Goal: Task Accomplishment & Management: Complete application form

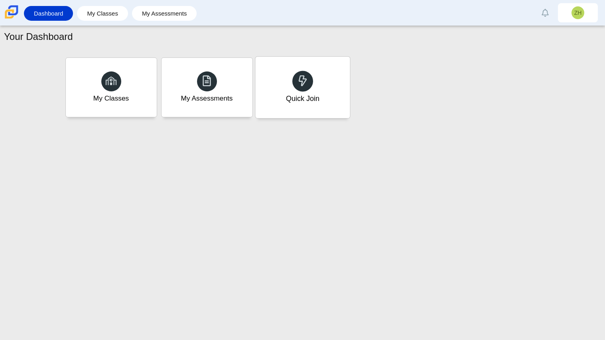
click at [301, 90] on div at bounding box center [303, 81] width 21 height 21
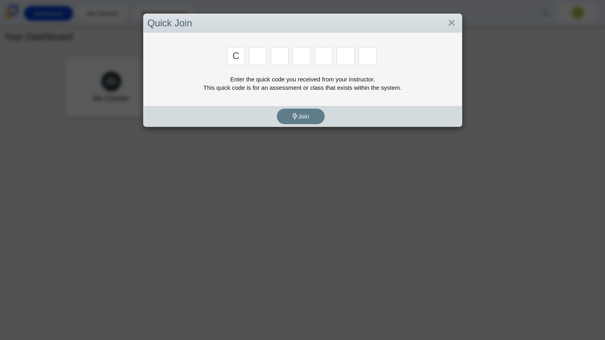
type input "c"
type input "x"
type input "d"
type input "c"
type input "s"
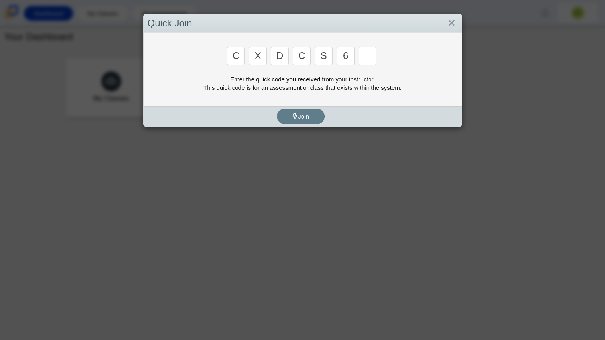
type input "6"
type input "s"
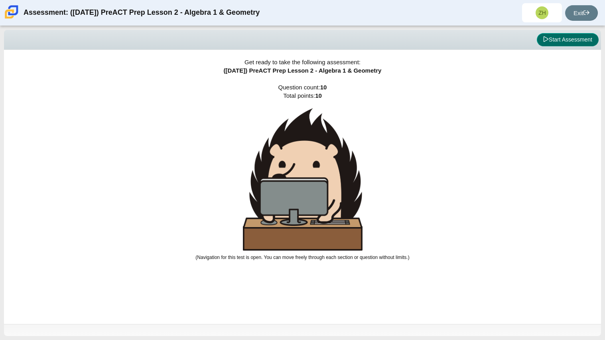
click at [577, 43] on button "Start Assessment" at bounding box center [568, 40] width 62 height 14
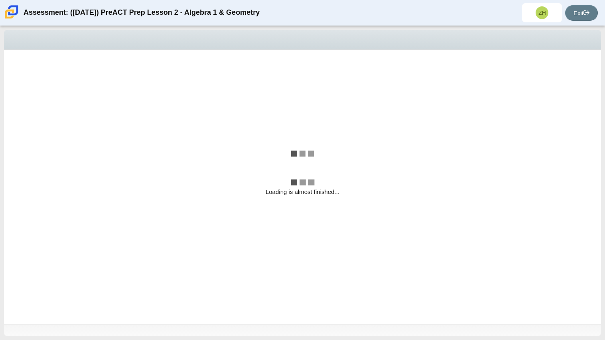
select select "bbf5d072-3e0b-44c4-9a12-6e7c9033f65b"
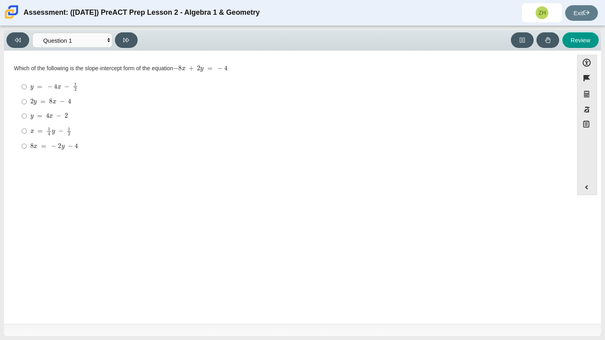
click at [57, 113] on mjx-math "Assessment items" at bounding box center [49, 116] width 38 height 7
click at [27, 113] on input "y = 4 x − 2 y = 4 x − 2" at bounding box center [24, 116] width 5 height 14
radio input "true"
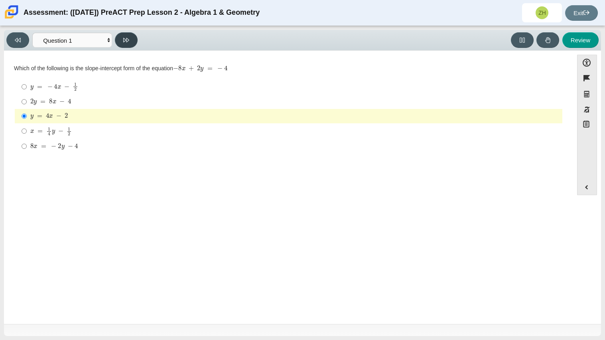
click at [133, 39] on button at bounding box center [126, 40] width 23 height 16
select select "ed62e223-81bd-4cbf-ab48-ab975844bd1f"
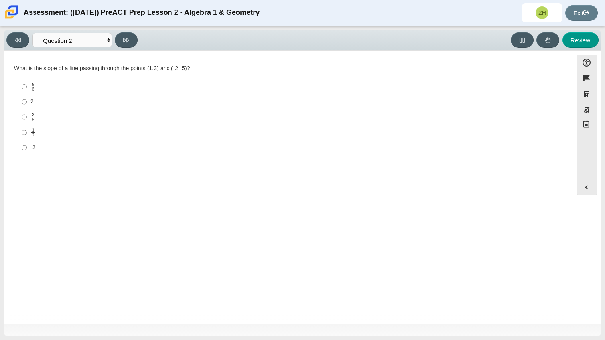
click at [115, 82] on div "8 3" at bounding box center [294, 86] width 529 height 9
click at [27, 82] on input "8 3 8 thirds" at bounding box center [24, 87] width 5 height 16
radio input "true"
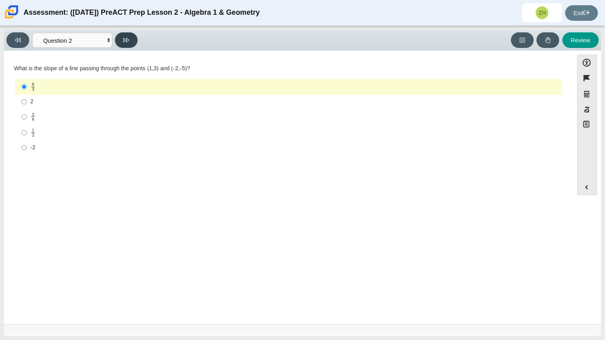
click at [135, 38] on button at bounding box center [126, 40] width 23 height 16
select select "97f4f5fa-a52e-4fed-af51-565bfcdf47cb"
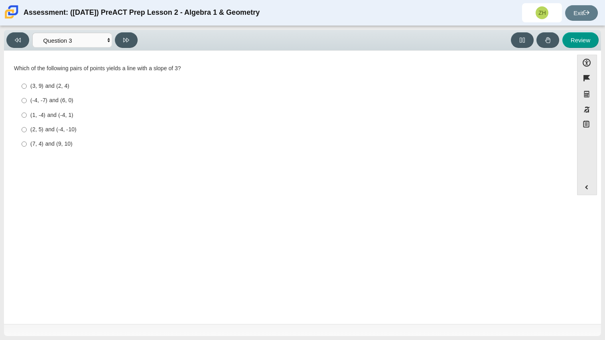
click at [44, 84] on div "(3, 9) and (2, 4)" at bounding box center [294, 86] width 529 height 8
click at [27, 84] on input "(3, 9) and (2, 4) (3, 9) and (2, 4)" at bounding box center [24, 86] width 5 height 14
radio input "true"
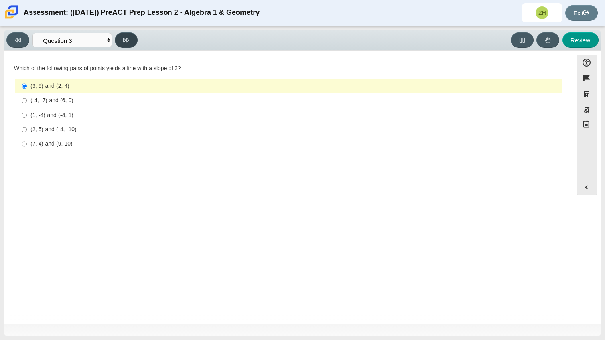
click at [131, 36] on button at bounding box center [126, 40] width 23 height 16
select select "89427bb7-e313-4f00-988f-8b8255897029"
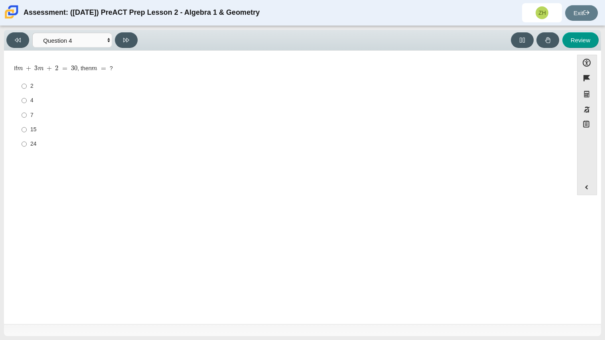
click at [32, 110] on label "7 7" at bounding box center [289, 115] width 547 height 14
click at [27, 110] on input "7 7" at bounding box center [24, 115] width 5 height 14
radio input "true"
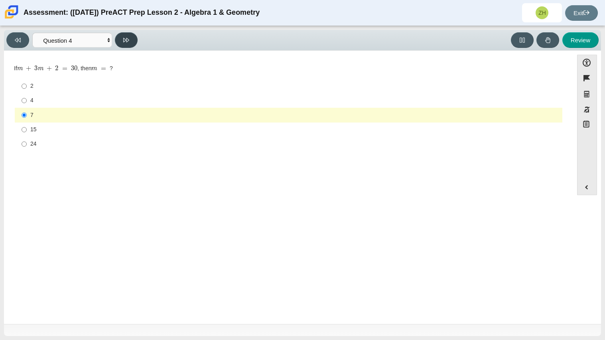
click at [120, 37] on button at bounding box center [126, 40] width 23 height 16
select select "489dcffd-4e6a-49cf-a9d6-ad1d4a911a4e"
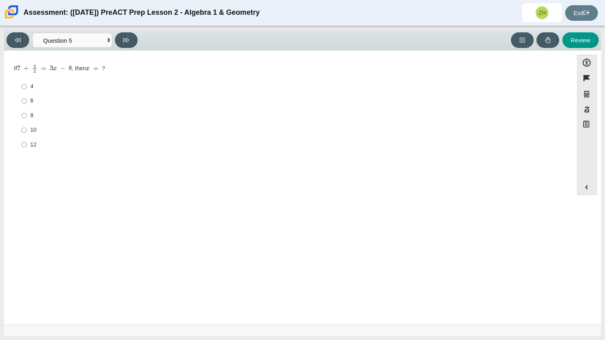
click at [32, 119] on div "8" at bounding box center [294, 116] width 529 height 8
click at [27, 119] on input "8 8" at bounding box center [24, 115] width 5 height 14
radio input "true"
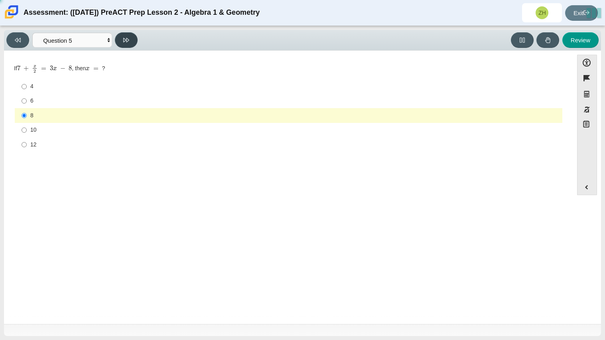
click at [123, 46] on button at bounding box center [126, 40] width 23 height 16
select select "210571de-36a6-4d8e-a361-ceff8ef801dc"
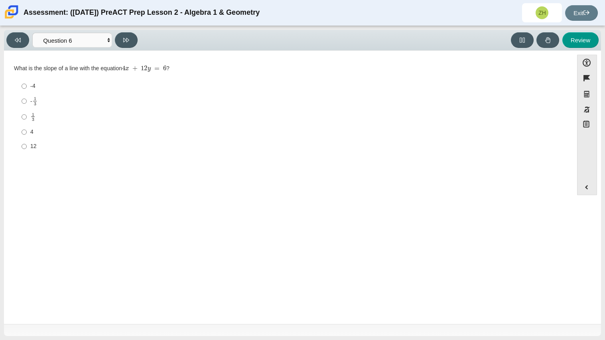
click at [35, 84] on div "-4" at bounding box center [294, 86] width 529 height 8
click at [27, 84] on input "-4 -4" at bounding box center [24, 86] width 5 height 14
radio input "true"
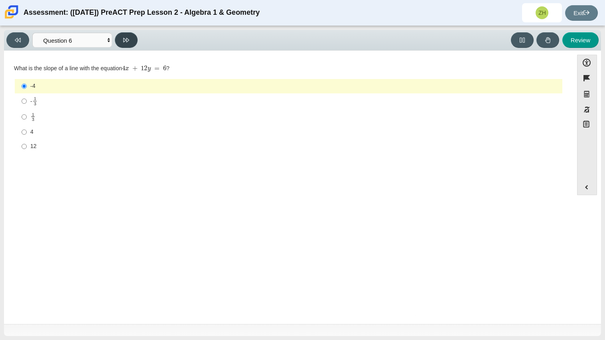
click at [134, 35] on button at bounding box center [126, 40] width 23 height 16
select select "ec95ace6-bebc-42b8-9428-40567494d4da"
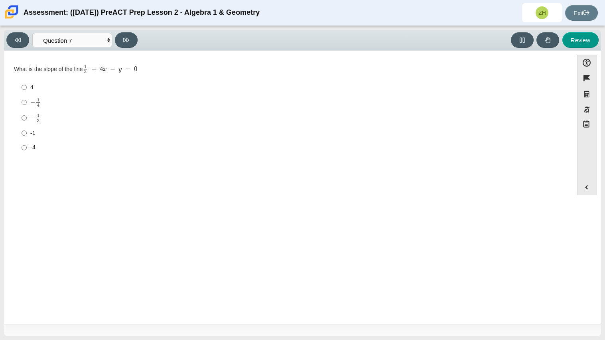
click at [34, 133] on div "-1" at bounding box center [294, 133] width 529 height 8
click at [27, 133] on input "-1 -1" at bounding box center [24, 133] width 5 height 14
radio input "true"
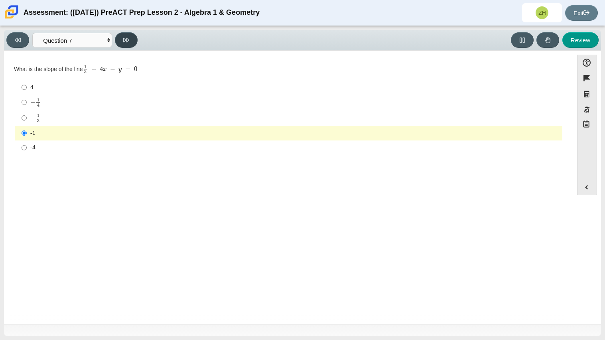
click at [119, 39] on button at bounding box center [126, 40] width 23 height 16
select select "ce81fe10-bf29-4b5e-8bd7-4f47f2fed4d8"
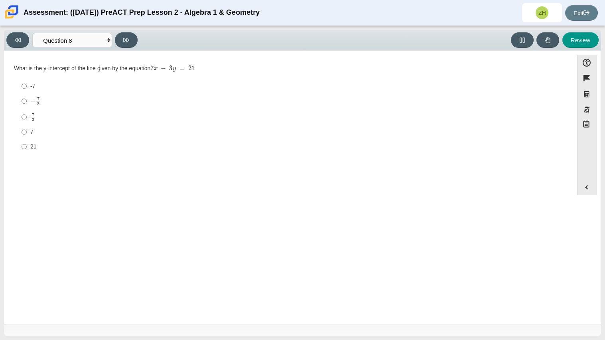
click at [29, 148] on label "21 21" at bounding box center [289, 146] width 547 height 14
click at [27, 148] on input "21 21" at bounding box center [24, 146] width 5 height 14
radio input "true"
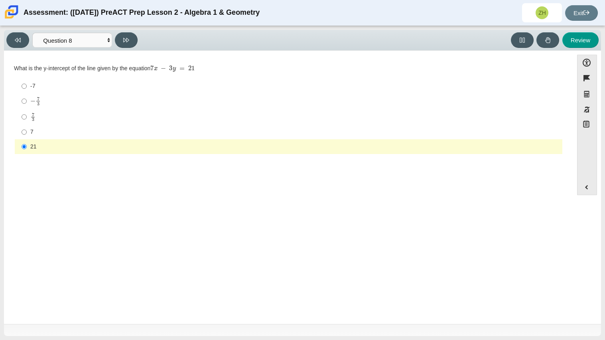
click at [63, 128] on div "7" at bounding box center [294, 132] width 529 height 8
click at [27, 128] on input "7 7" at bounding box center [24, 132] width 5 height 14
radio input "true"
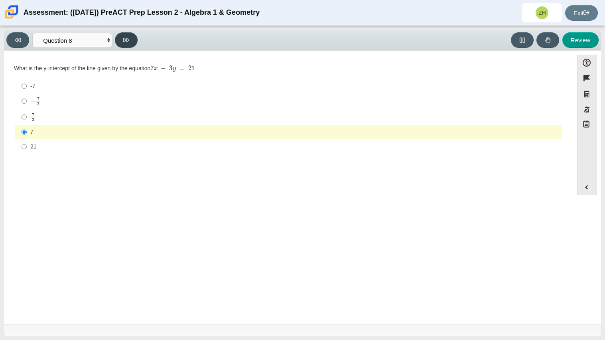
click at [128, 40] on icon at bounding box center [126, 40] width 6 height 4
select select "14773eaf-2ca1-47ae-afe7-a624a56f34b3"
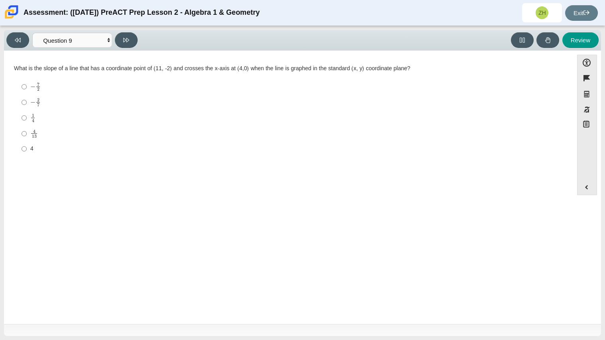
click at [37, 122] on div "1 4" at bounding box center [294, 117] width 529 height 9
click at [27, 122] on input "1 4 1 fourth" at bounding box center [24, 118] width 5 height 16
radio input "true"
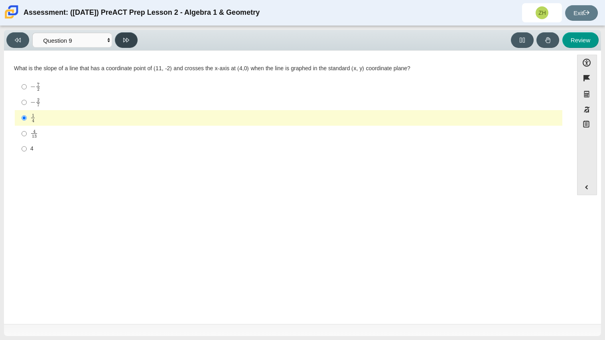
click at [124, 38] on icon at bounding box center [126, 40] width 6 height 6
select select "96b71634-eacb-4f7e-8aef-411727d9bcba"
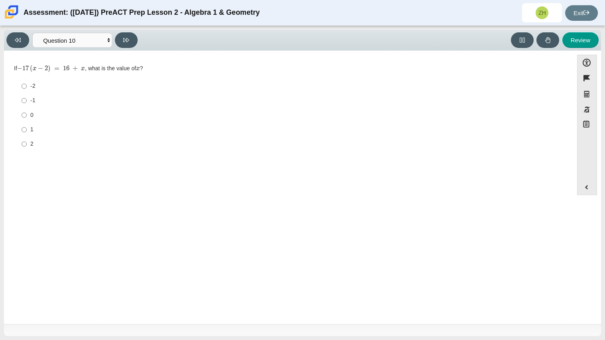
click at [30, 138] on label "2 2" at bounding box center [289, 144] width 547 height 14
click at [27, 138] on input "2 2" at bounding box center [24, 144] width 5 height 14
radio input "true"
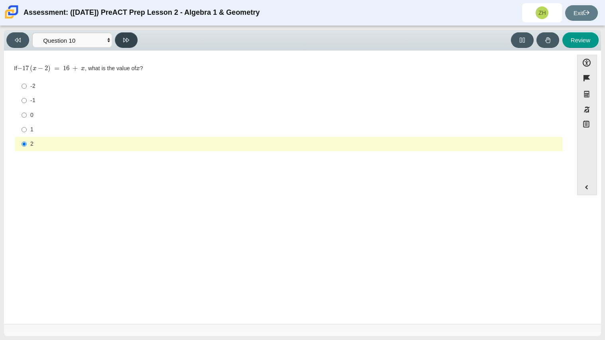
click at [127, 41] on icon at bounding box center [126, 40] width 6 height 4
select select "review"
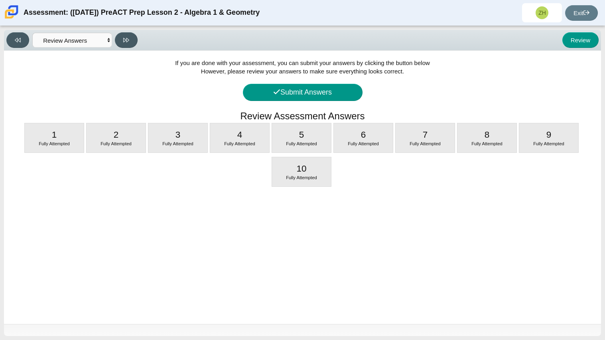
click at [316, 83] on div "If you are done with your assessment, you can submit your answers by clicking t…" at bounding box center [302, 187] width 597 height 273
click at [315, 89] on button "Submit Answers" at bounding box center [303, 92] width 120 height 17
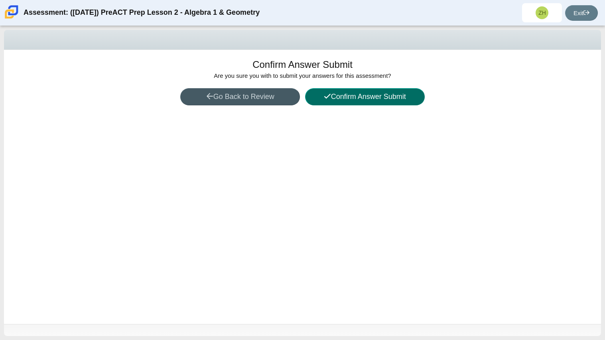
click at [320, 92] on button "Confirm Answer Submit" at bounding box center [365, 96] width 120 height 17
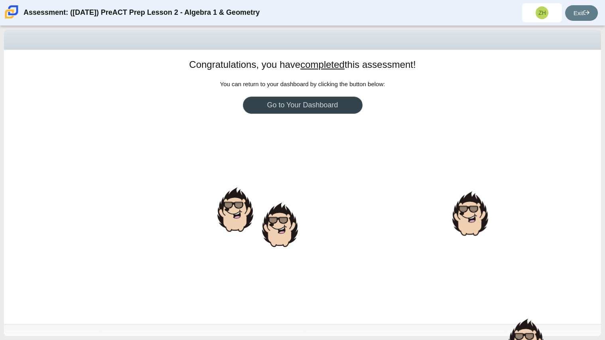
click at [322, 100] on link "Go to Your Dashboard" at bounding box center [303, 105] width 120 height 17
